Goal: Task Accomplishment & Management: Use online tool/utility

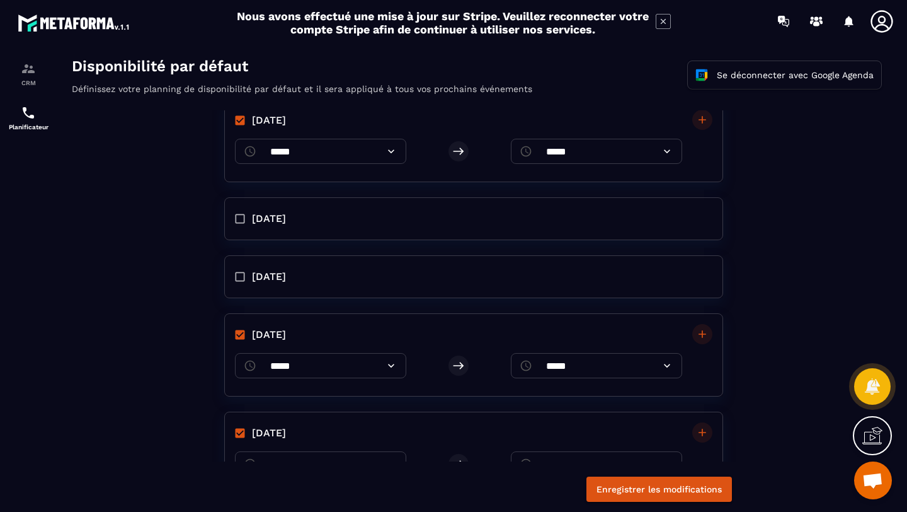
scroll to position [173, 0]
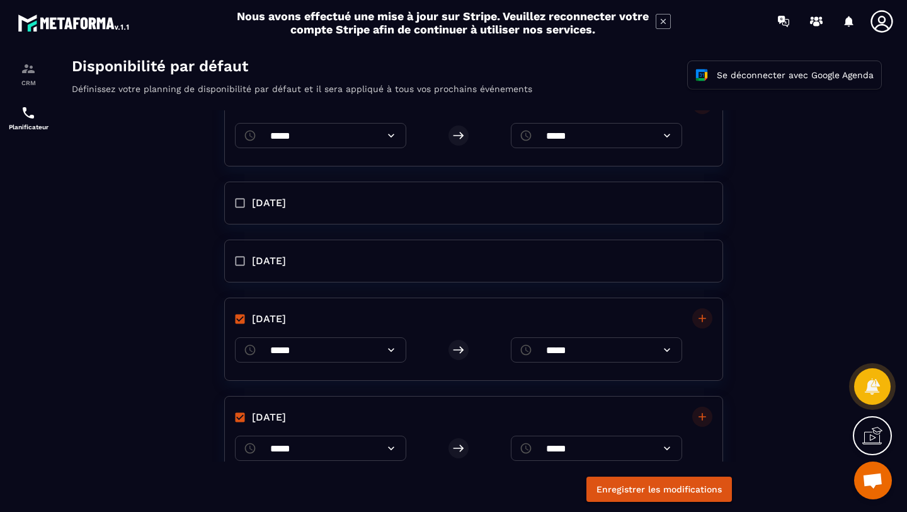
click at [869, 437] on icon at bounding box center [873, 435] width 20 height 20
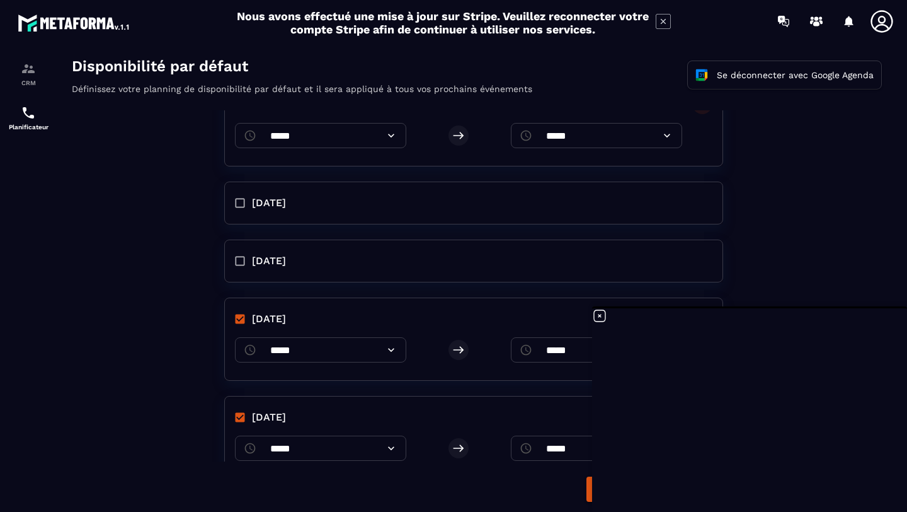
scroll to position [403, 0]
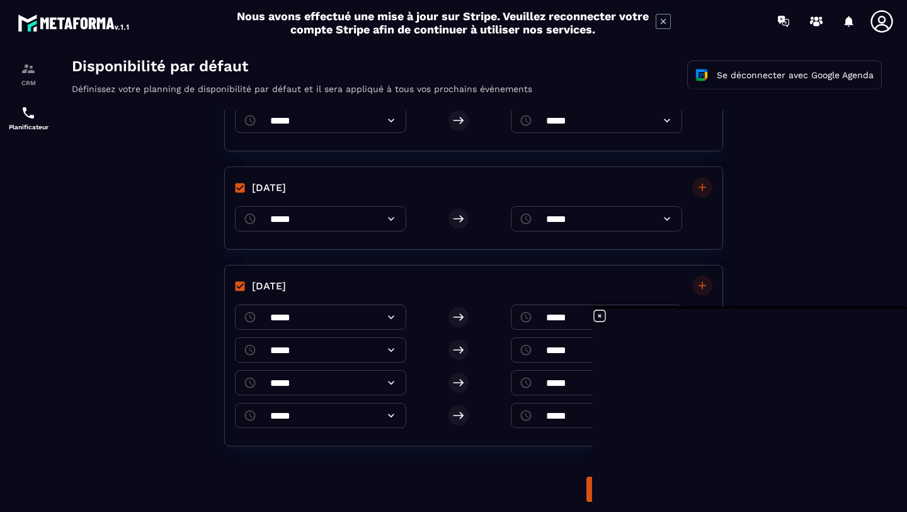
click at [836, 259] on div "monday ​ ***** ​ ​ ***** ​ ​ ***** ​ ​ ***** ​ tuesday ​ ***** ​ ​ ***** ​ wedn…" at bounding box center [476, 285] width 835 height 351
click at [595, 315] on icon at bounding box center [599, 315] width 15 height 15
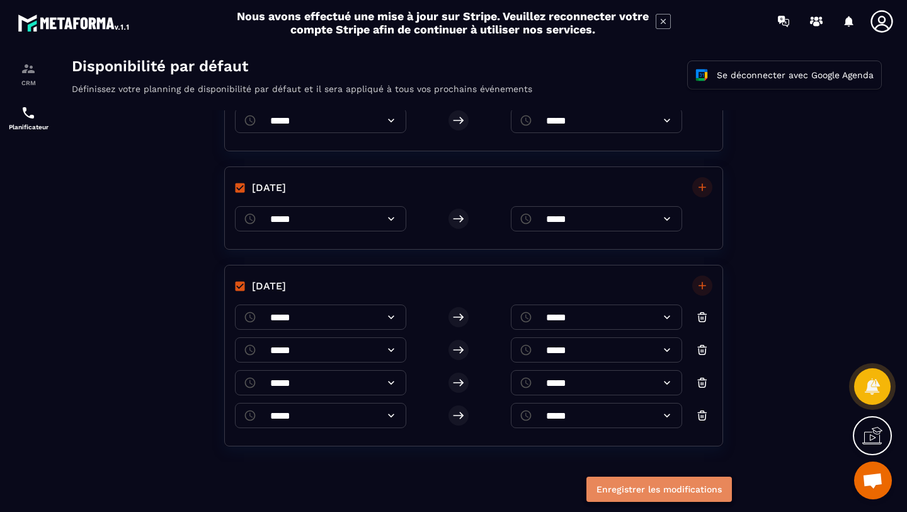
click at [661, 490] on button "Enregistrer les modifications" at bounding box center [660, 488] width 146 height 25
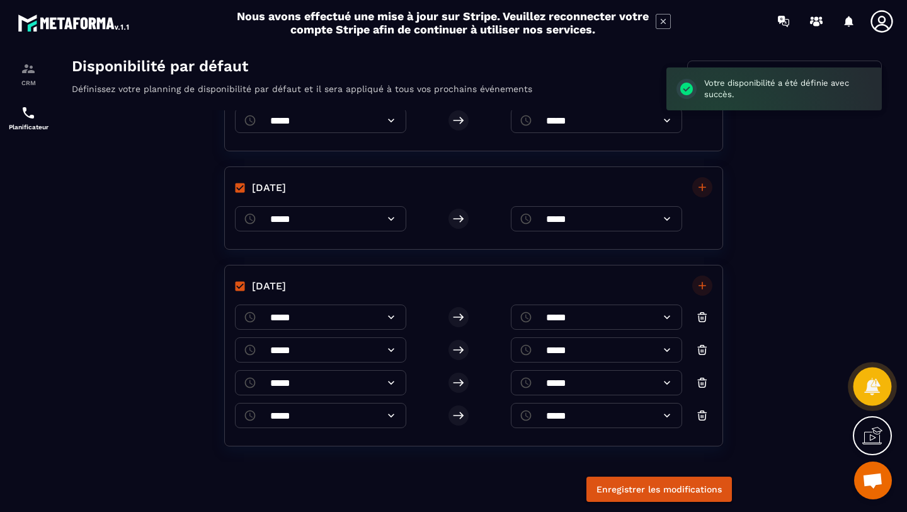
click at [866, 382] on icon at bounding box center [872, 386] width 18 height 18
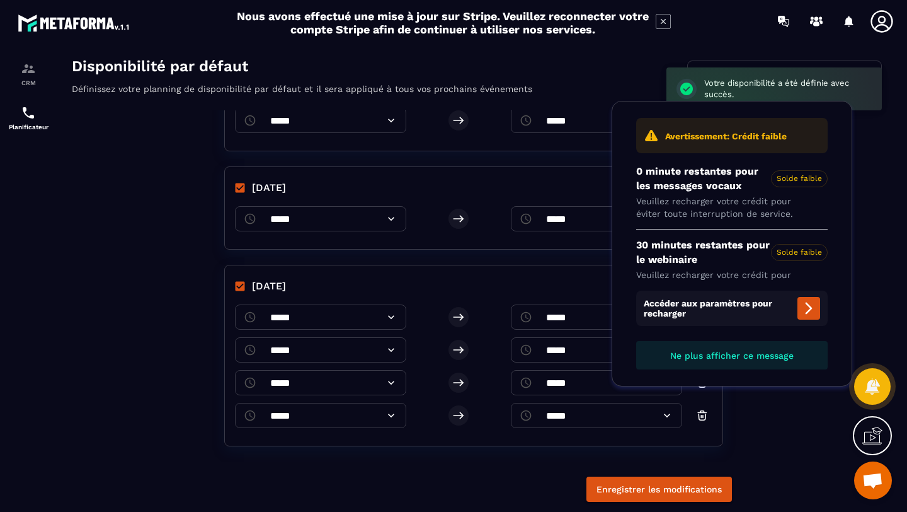
click at [871, 211] on div "monday ​ ***** ​ ​ ***** ​ ​ ***** ​ ​ ***** ​ tuesday ​ ***** ​ ​ ***** ​ wedn…" at bounding box center [476, 285] width 835 height 351
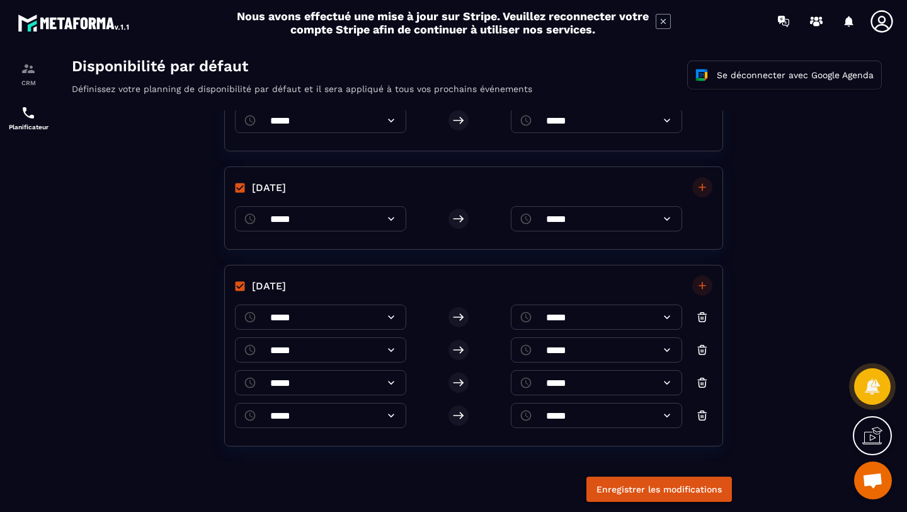
scroll to position [0, 0]
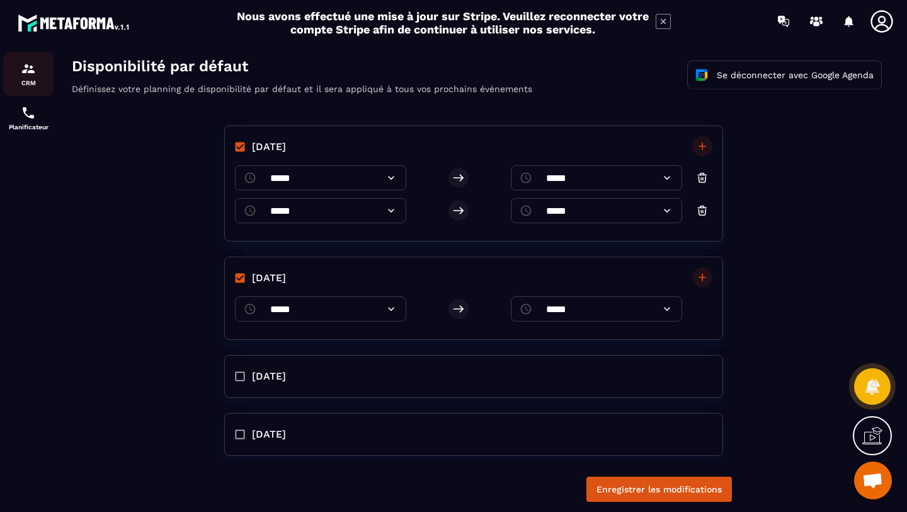
click at [16, 75] on div "CRM" at bounding box center [28, 73] width 50 height 25
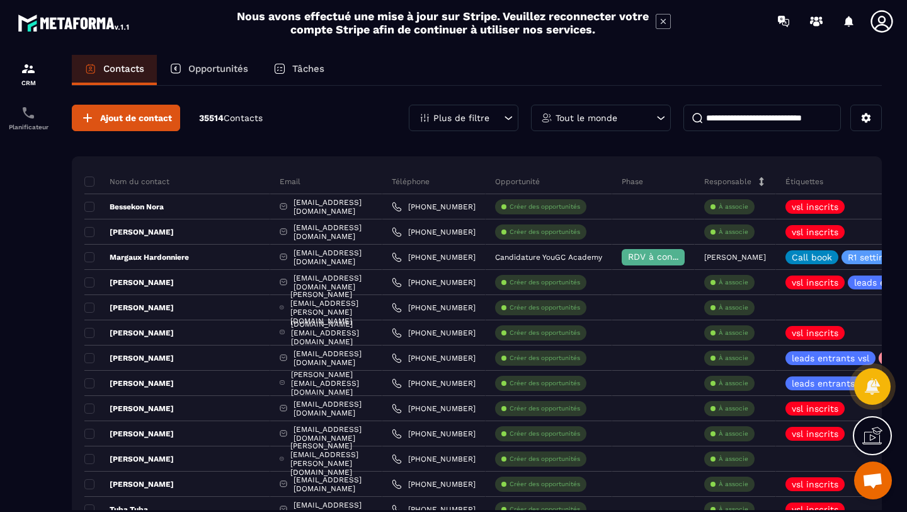
click at [887, 27] on icon at bounding box center [882, 21] width 22 height 22
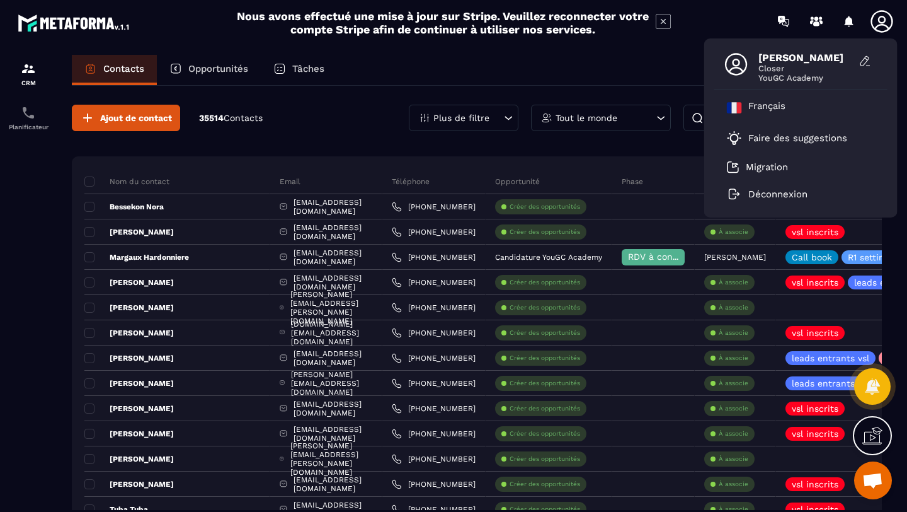
click at [740, 26] on div "Nous avons effectué une mise à jour sur Stripe. Veuillez reconnecter votre comp…" at bounding box center [453, 22] width 907 height 33
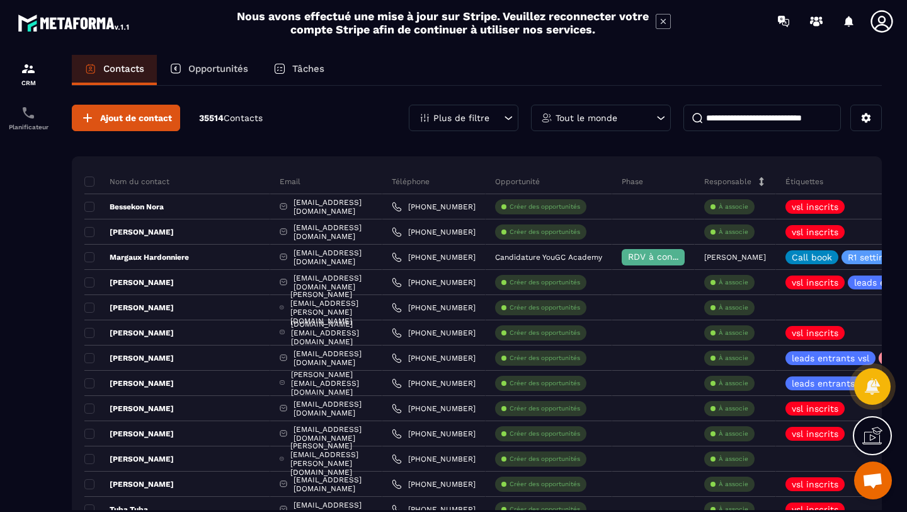
click at [54, 22] on img at bounding box center [74, 22] width 113 height 23
click at [74, 28] on img at bounding box center [74, 22] width 113 height 23
click at [20, 73] on div "CRM" at bounding box center [28, 73] width 50 height 25
click at [21, 117] on img at bounding box center [28, 112] width 15 height 15
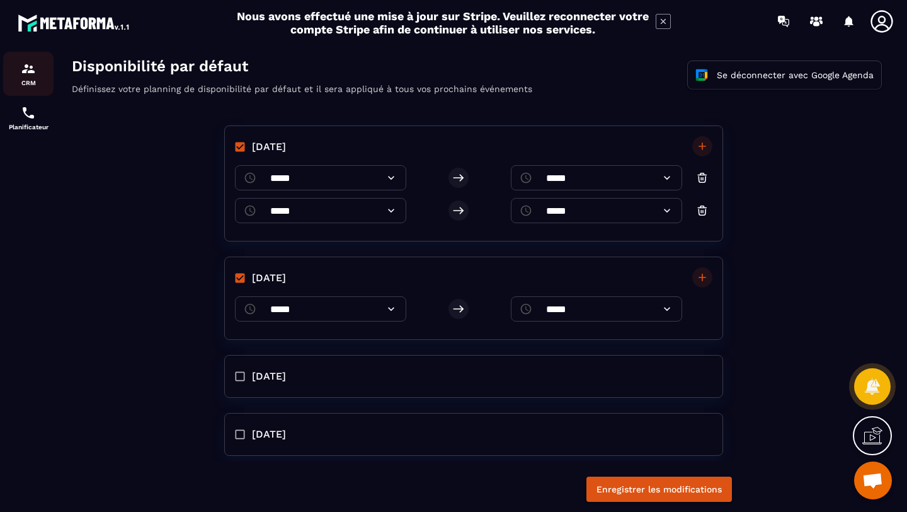
click at [32, 75] on img at bounding box center [28, 68] width 15 height 15
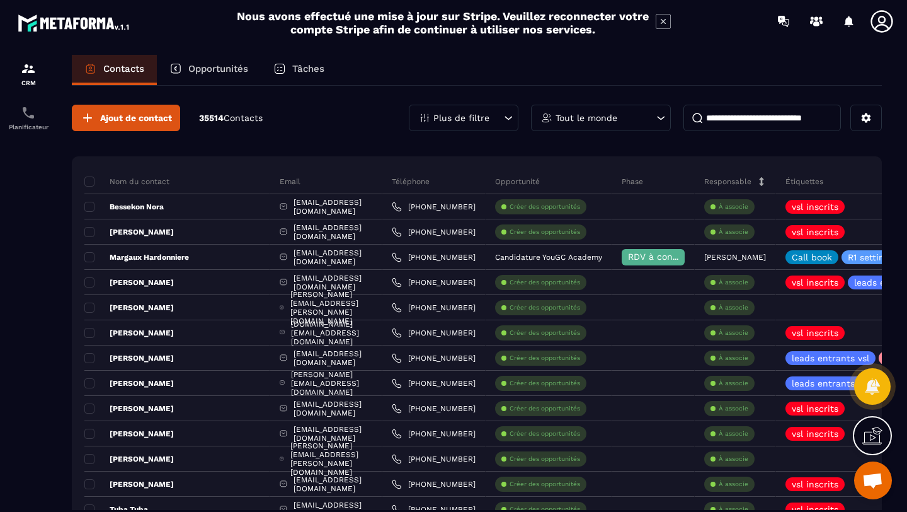
click at [871, 432] on icon at bounding box center [873, 435] width 20 height 20
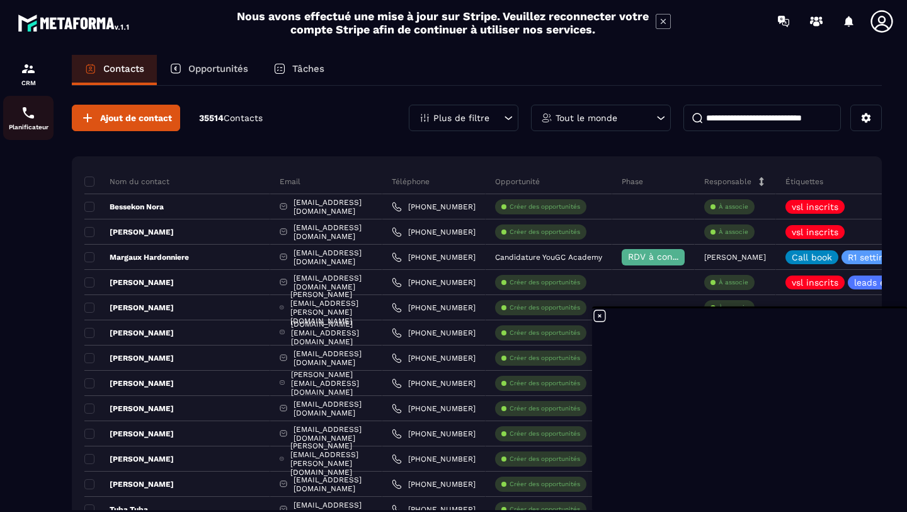
click at [21, 117] on img at bounding box center [28, 112] width 15 height 15
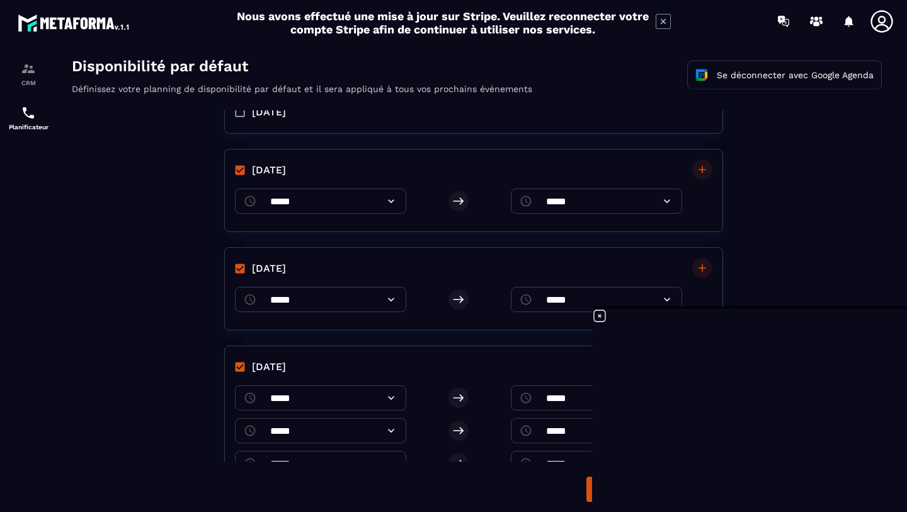
scroll to position [403, 0]
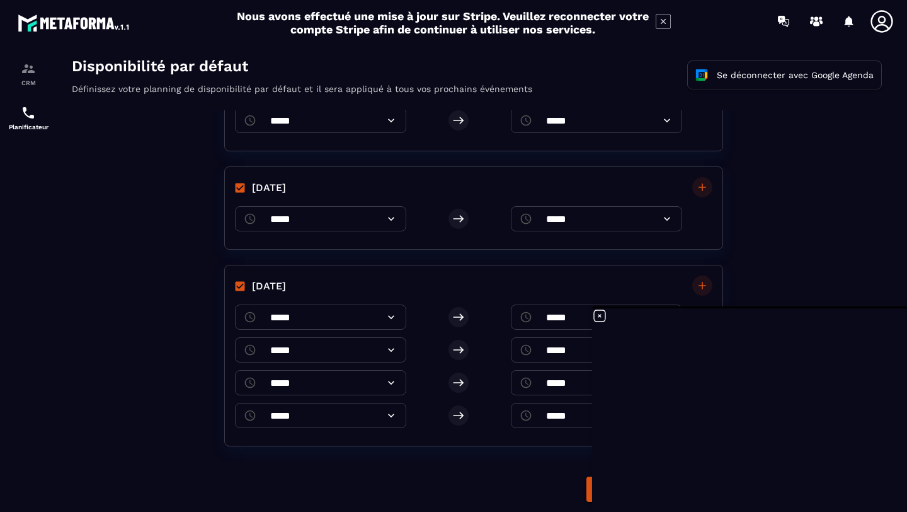
click at [772, 132] on div "monday ​ ***** ​ ​ ***** ​ ​ ***** ​ ​ ***** ​ tuesday ​ ***** ​ ​ ***** ​ wedn…" at bounding box center [476, 285] width 835 height 351
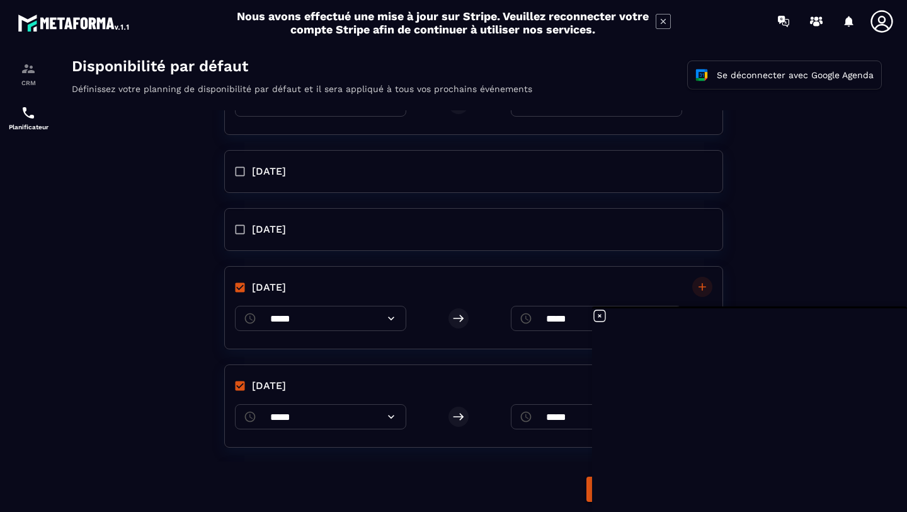
scroll to position [128, 0]
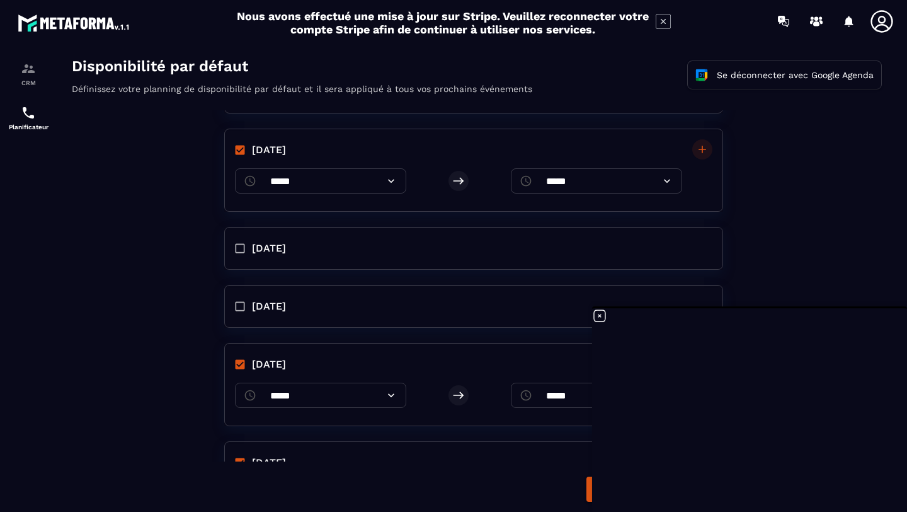
click at [848, 154] on div "monday ​ ***** ​ ​ ***** ​ ​ ***** ​ ​ ***** ​ tuesday ​ ***** ​ ​ ***** ​ wedn…" at bounding box center [476, 285] width 835 height 351
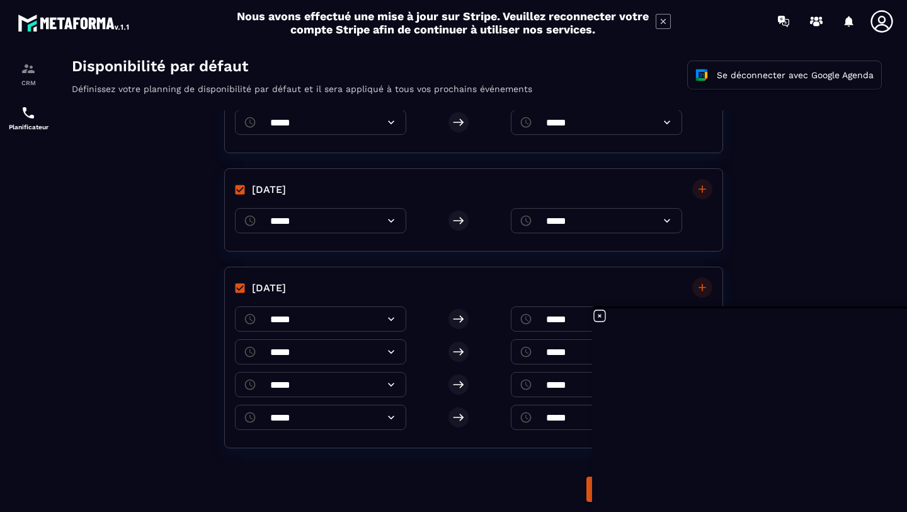
scroll to position [403, 0]
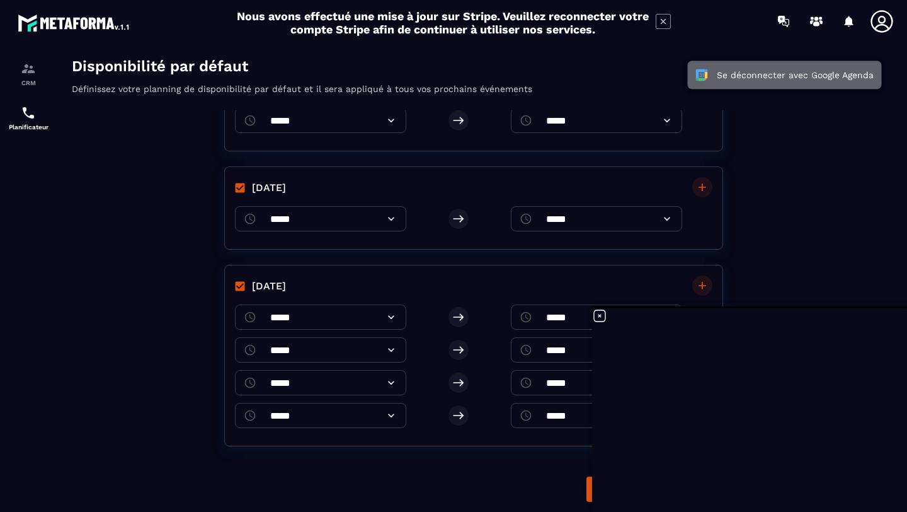
click at [691, 76] on button "Se déconnecter avec Google Agenda" at bounding box center [784, 75] width 193 height 28
click at [720, 70] on icon "Veuillez connecter votre Google Agenda" at bounding box center [718, 70] width 9 height 9
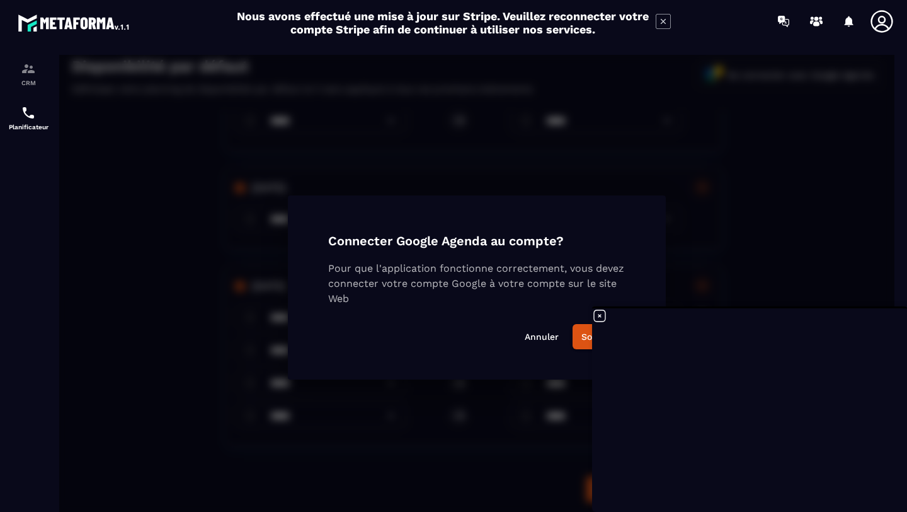
click at [598, 318] on icon at bounding box center [599, 315] width 15 height 15
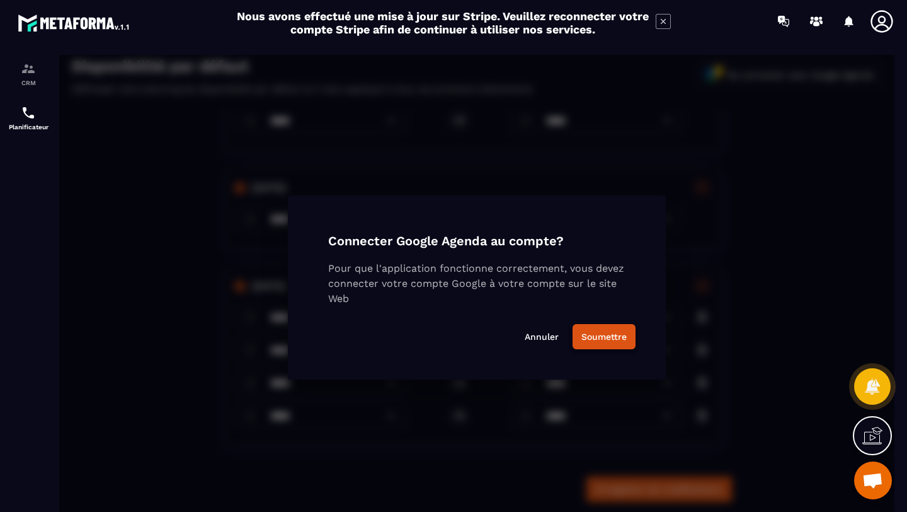
click at [599, 339] on button "Soumettre" at bounding box center [604, 336] width 63 height 25
